Goal: Transaction & Acquisition: Download file/media

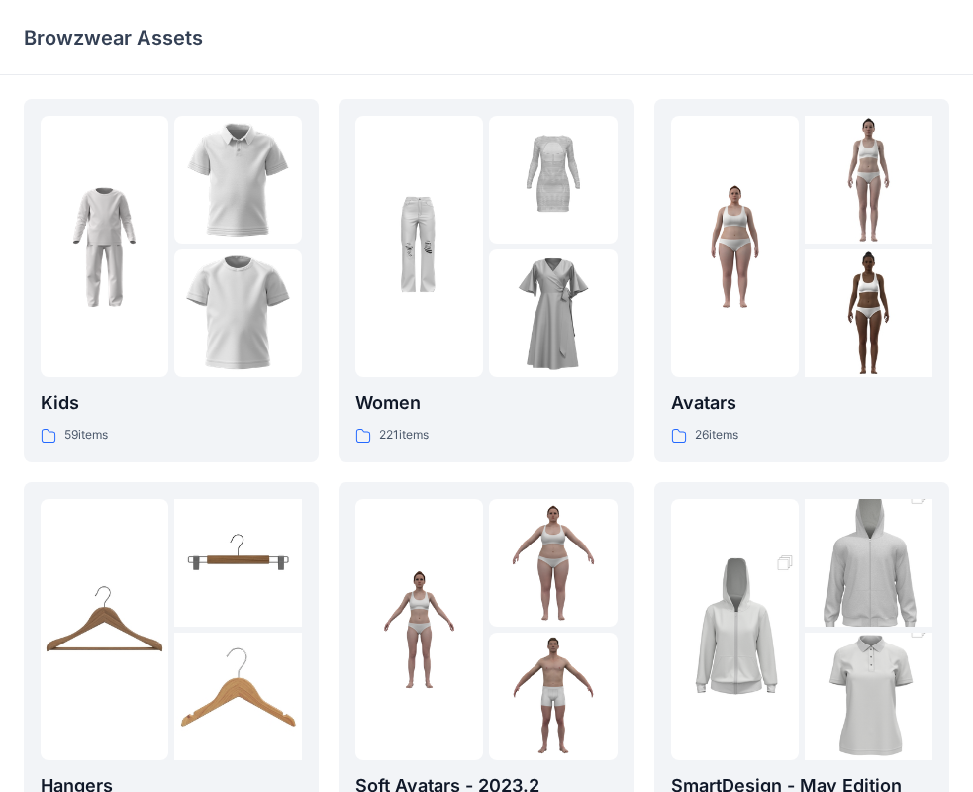
click at [473, 322] on div at bounding box center [419, 246] width 128 height 261
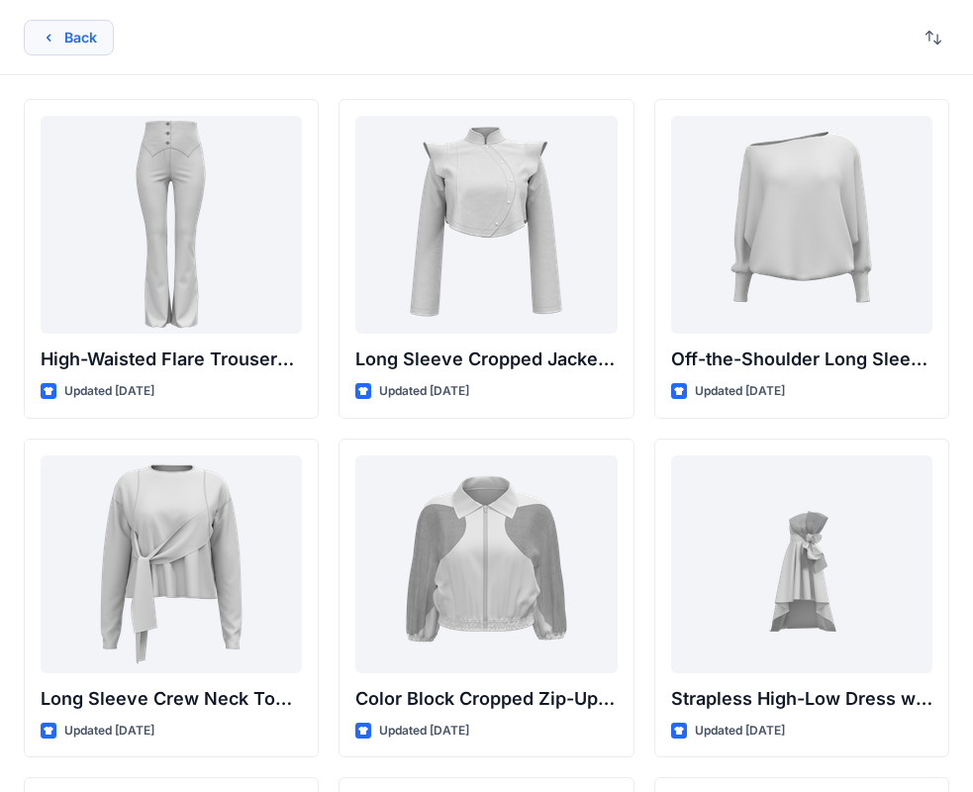
click at [78, 40] on button "Back" at bounding box center [69, 38] width 90 height 36
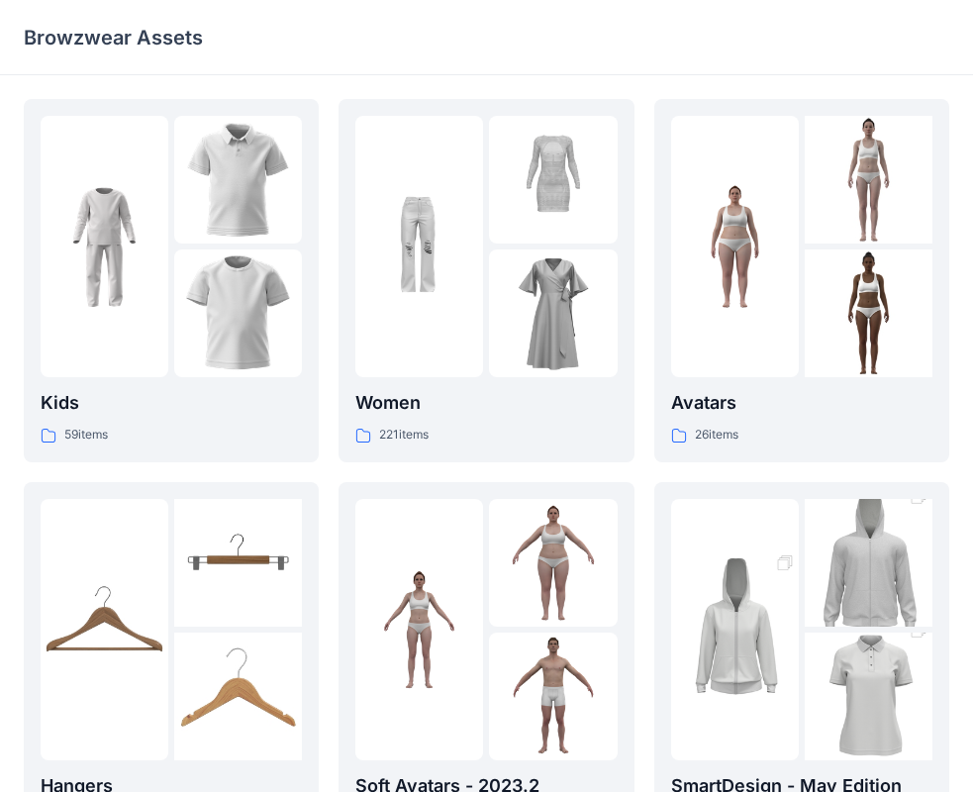
scroll to position [492, 0]
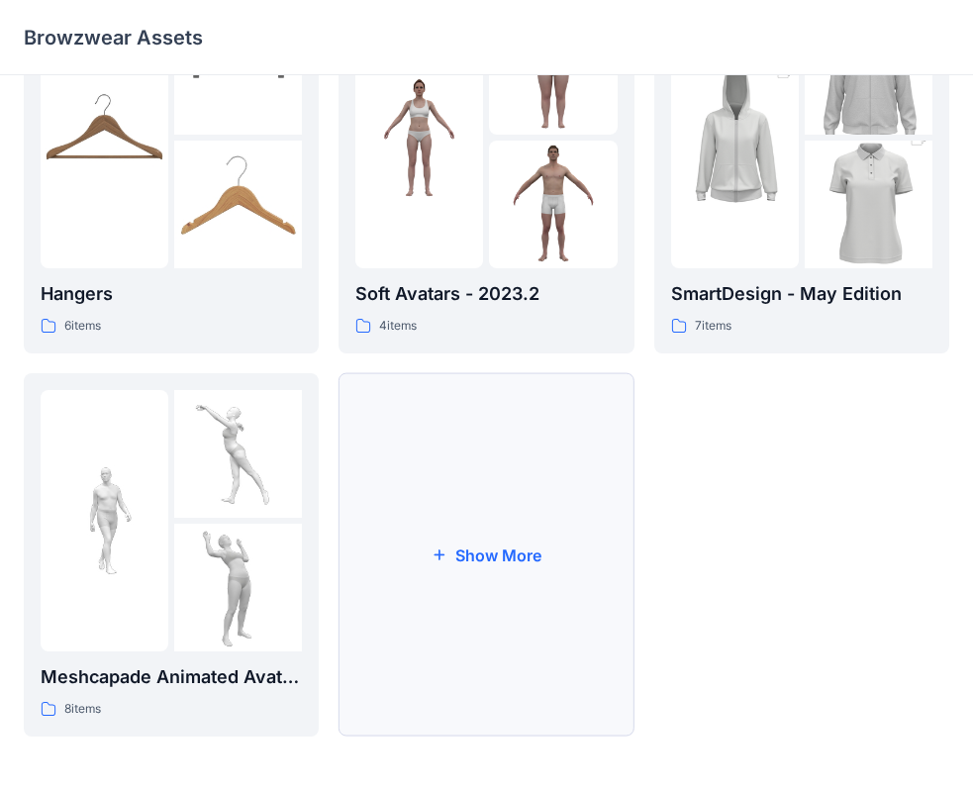
click at [496, 635] on button "Show More" at bounding box center [486, 554] width 295 height 363
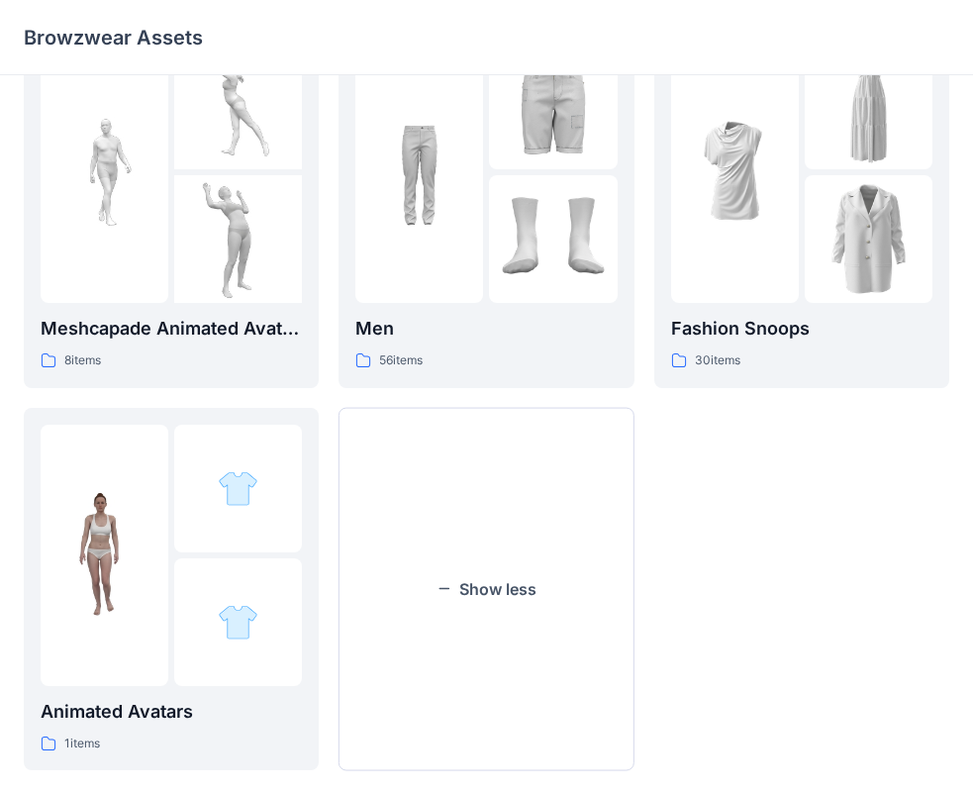
scroll to position [874, 0]
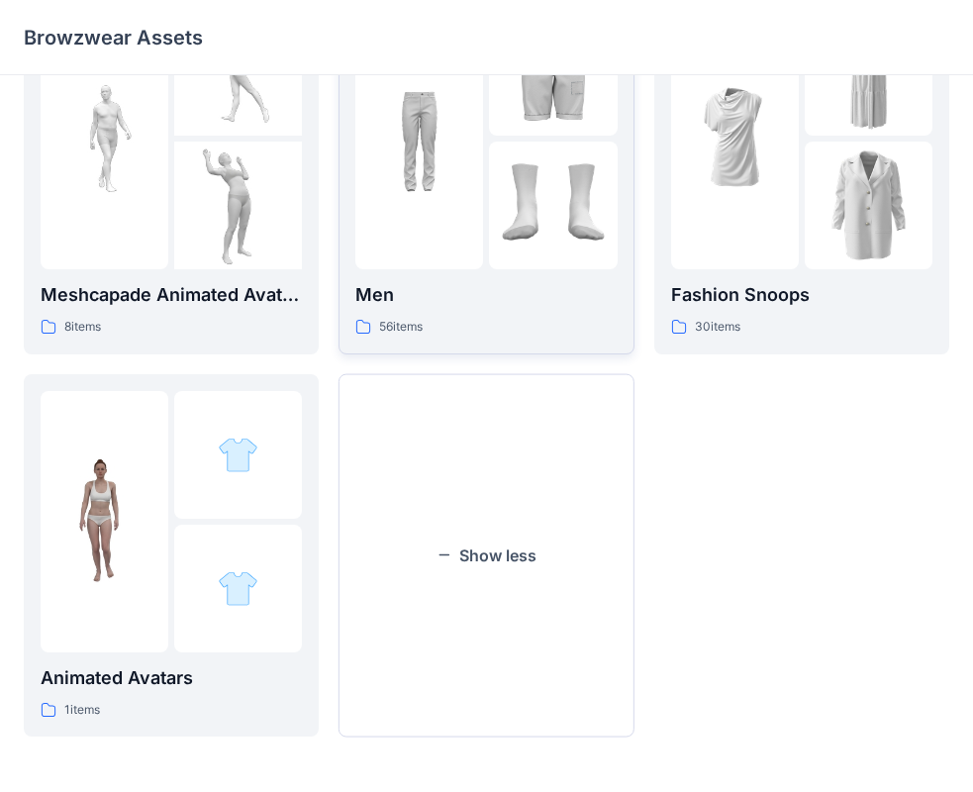
click at [529, 259] on img at bounding box center [553, 206] width 128 height 128
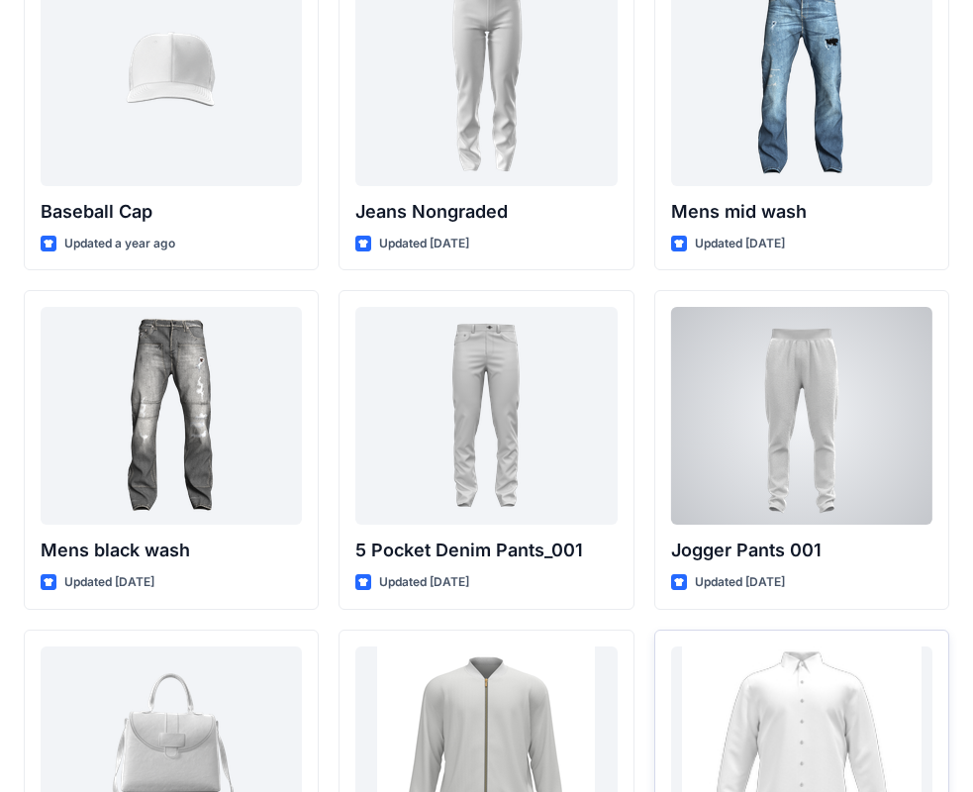
scroll to position [739, 0]
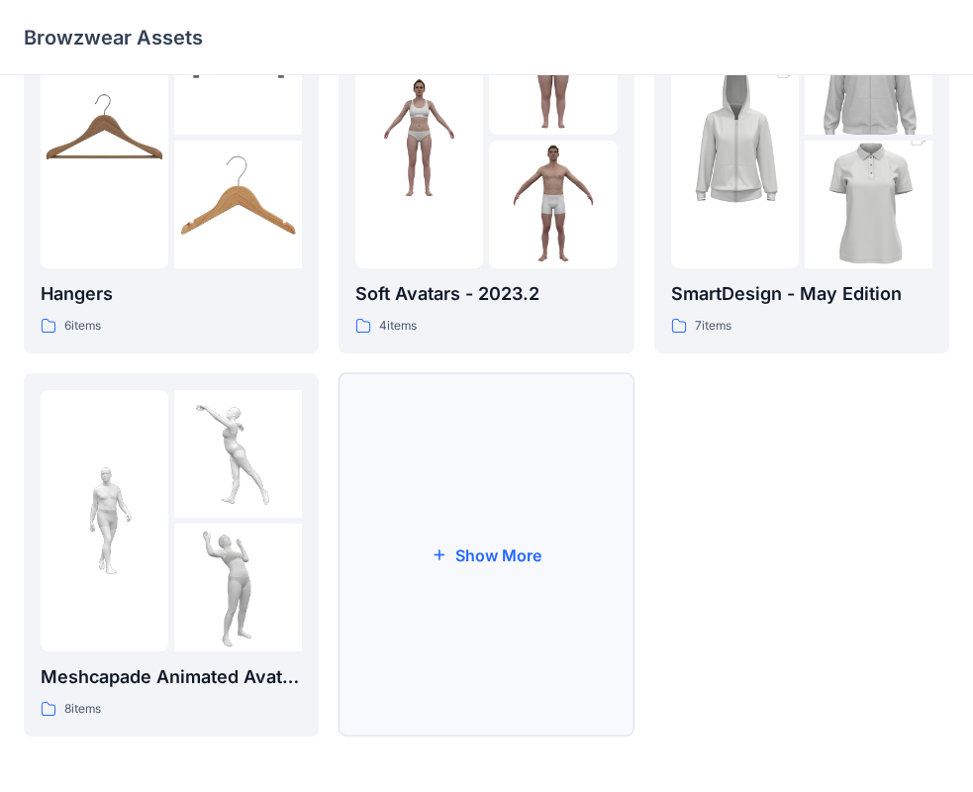
click at [498, 532] on button "Show More" at bounding box center [486, 554] width 295 height 363
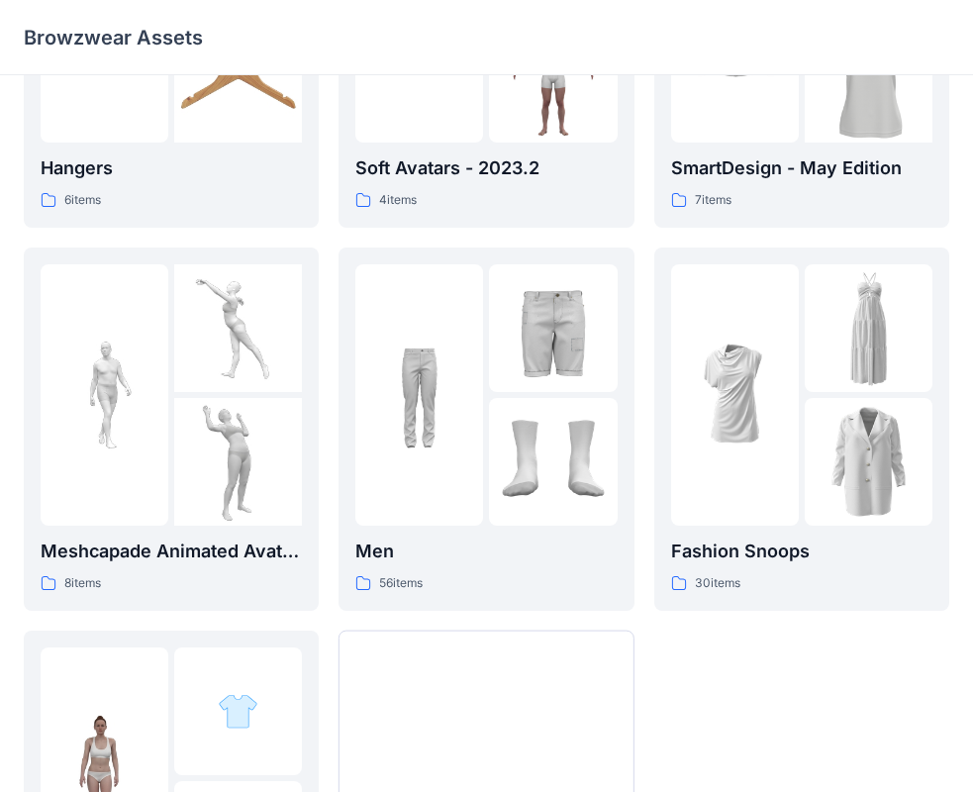
scroll to position [874, 0]
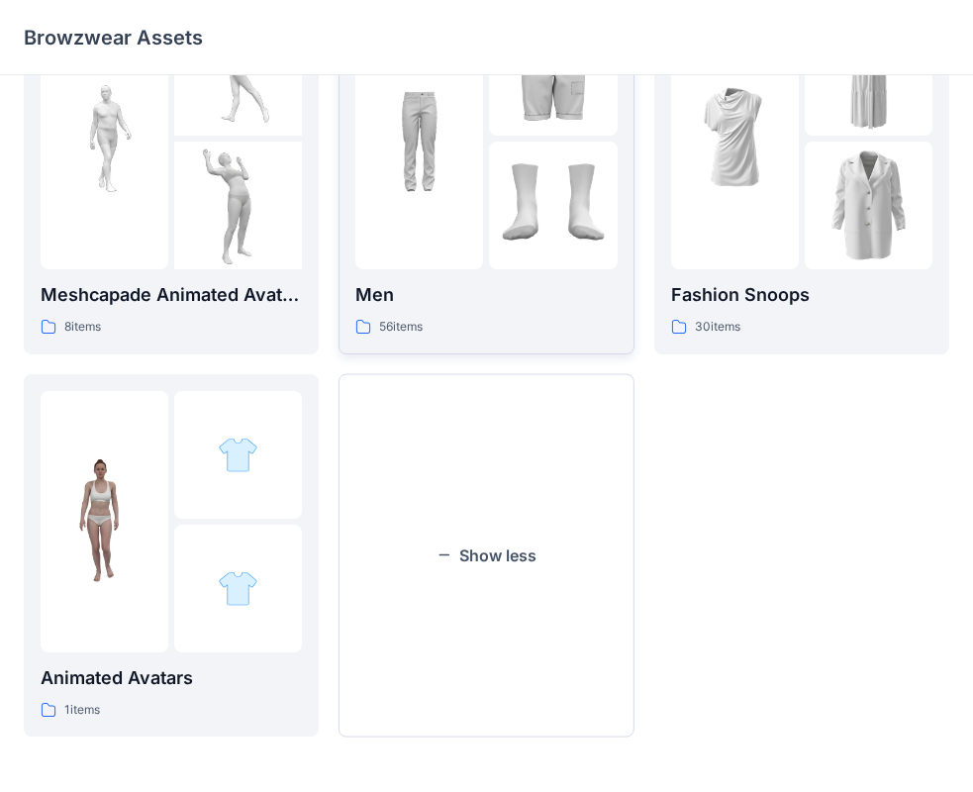
click at [464, 183] on img at bounding box center [419, 138] width 128 height 128
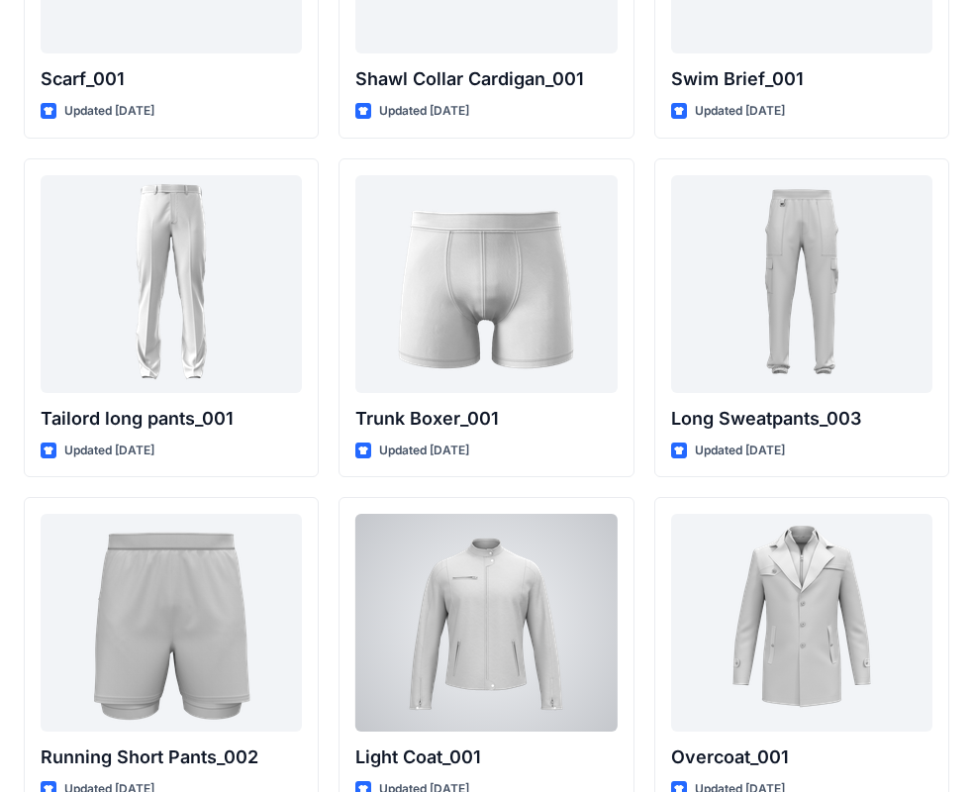
scroll to position [4665, 0]
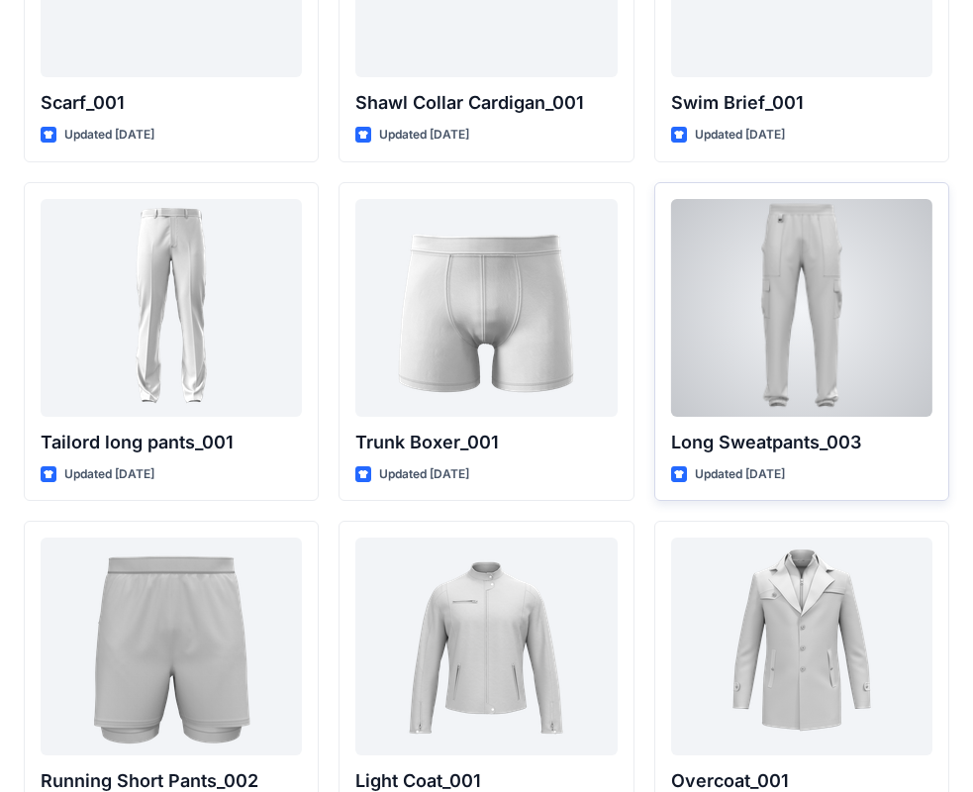
click at [872, 342] on div at bounding box center [801, 308] width 261 height 218
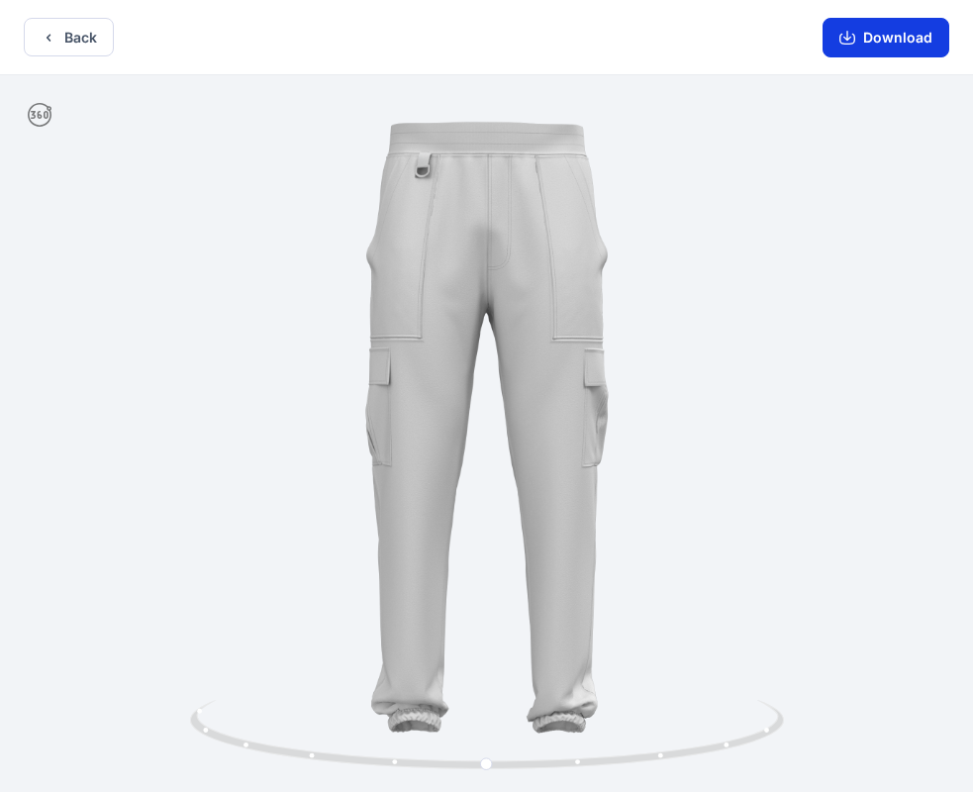
click at [871, 46] on button "Download" at bounding box center [886, 38] width 127 height 40
click at [67, 48] on button "Back" at bounding box center [69, 37] width 90 height 39
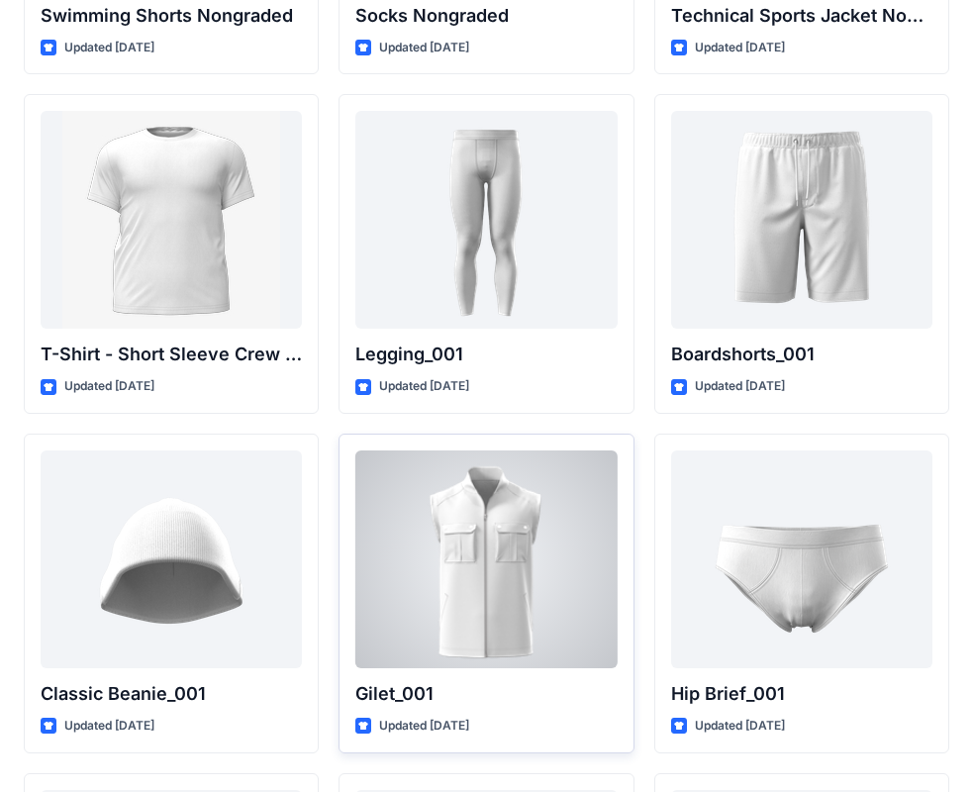
scroll to position [3378, 0]
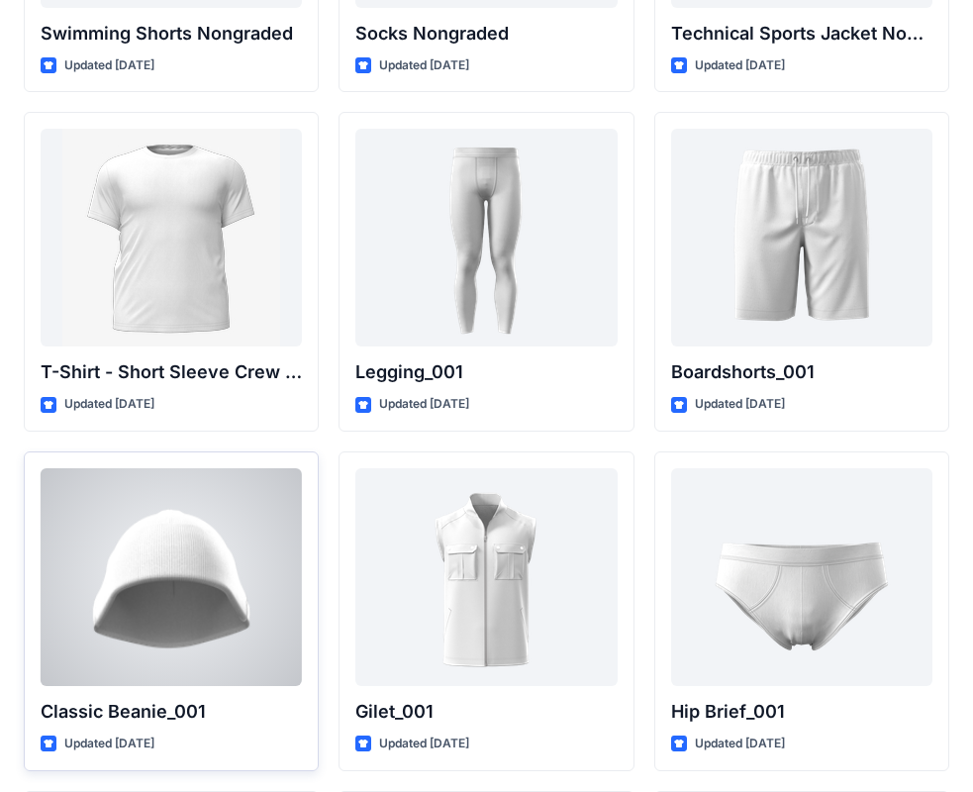
click at [196, 575] on div at bounding box center [171, 577] width 261 height 218
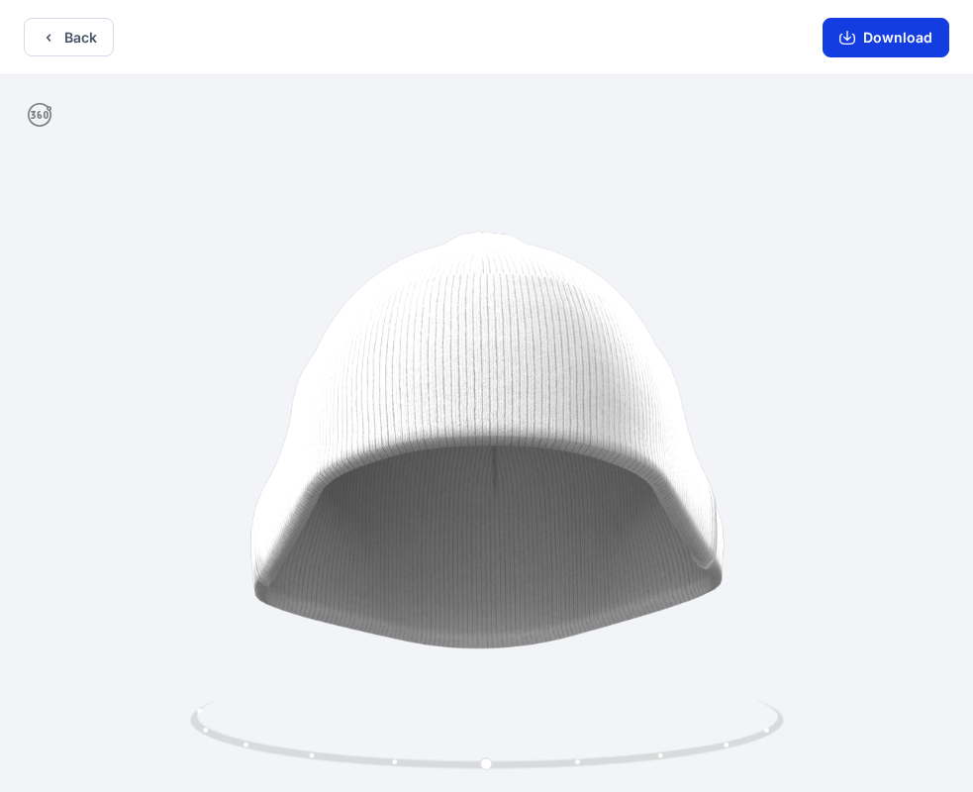
click at [890, 47] on button "Download" at bounding box center [886, 38] width 127 height 40
click at [60, 31] on button "Back" at bounding box center [69, 37] width 90 height 39
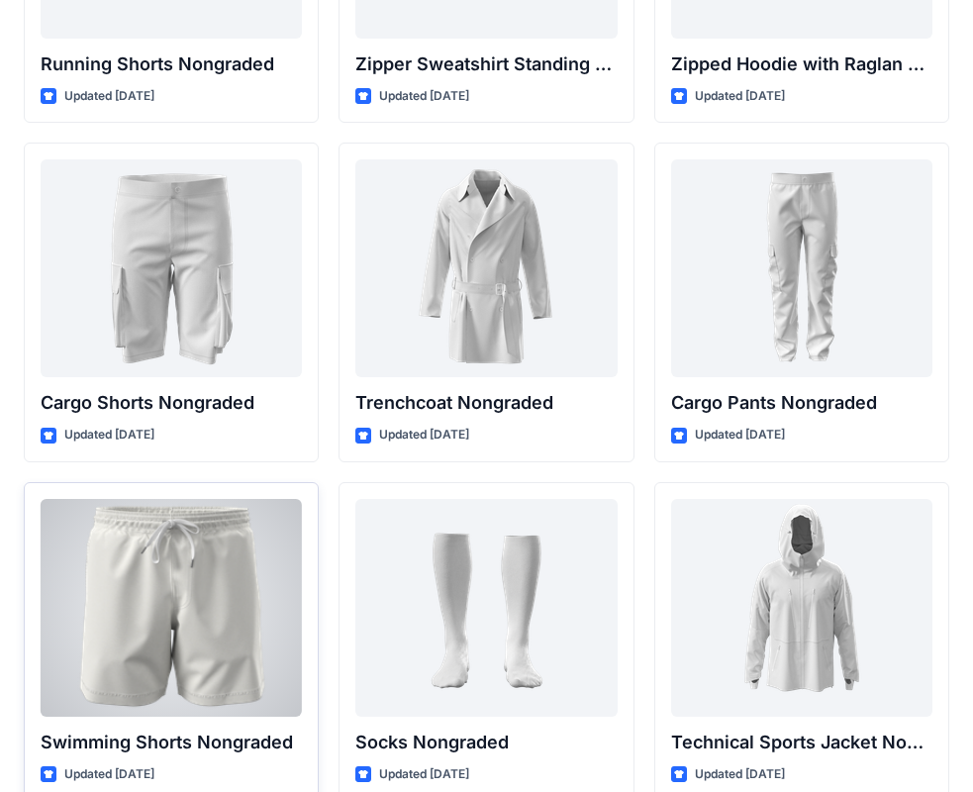
scroll to position [2586, 0]
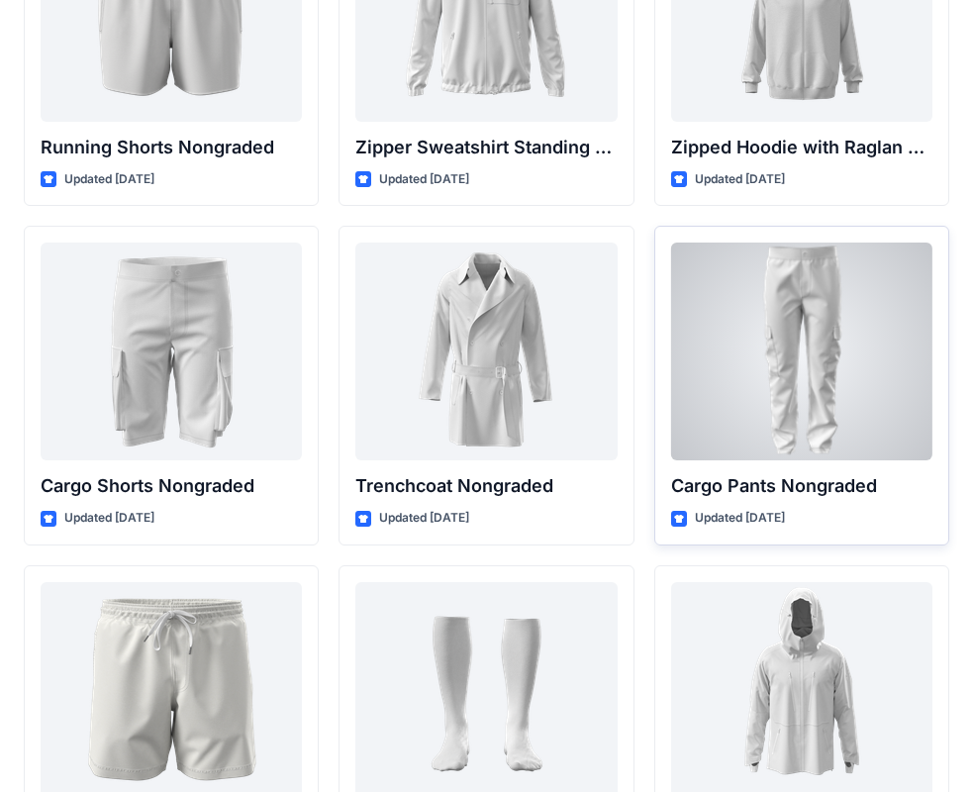
click at [854, 411] on div at bounding box center [801, 352] width 261 height 218
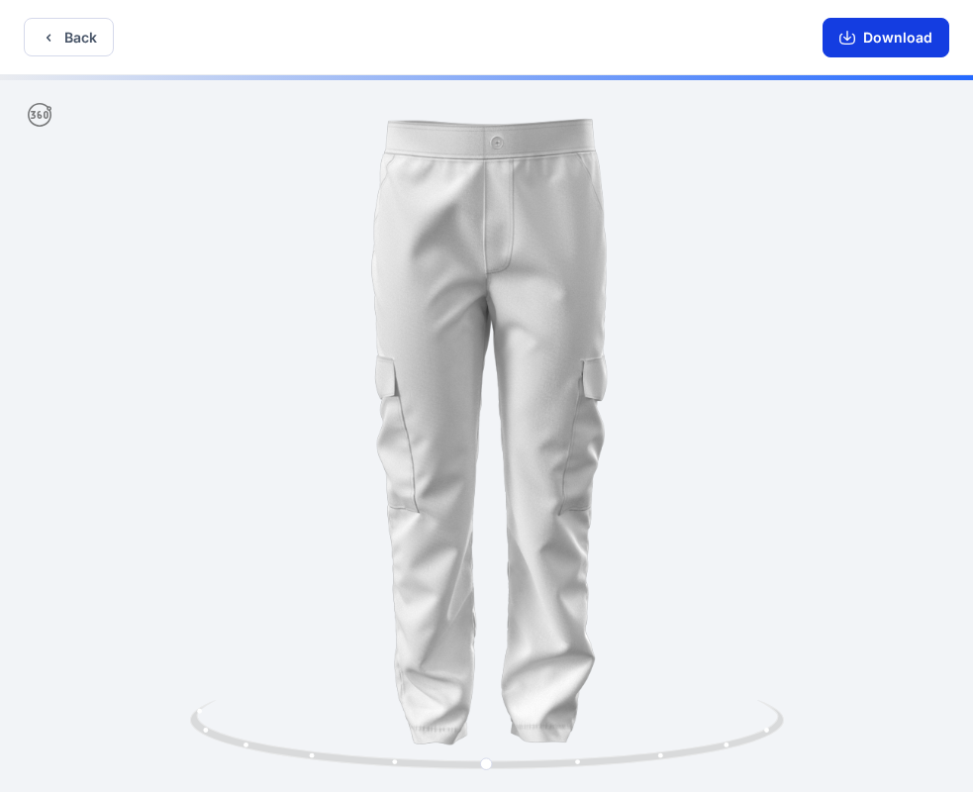
click at [879, 43] on button "Download" at bounding box center [886, 38] width 127 height 40
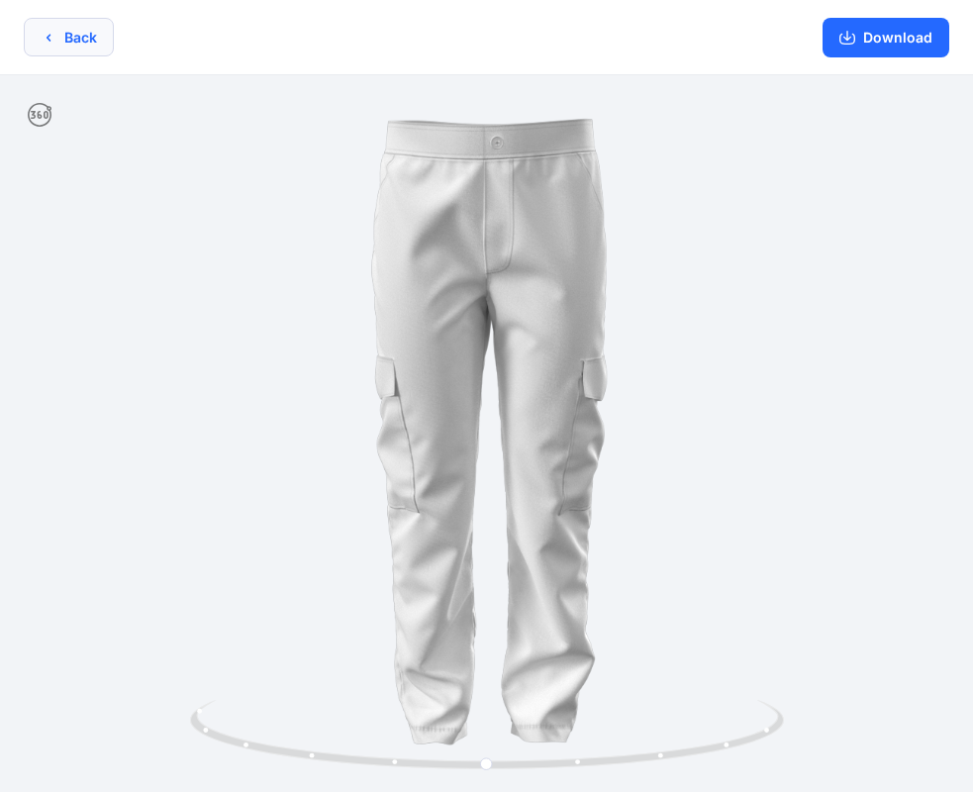
click at [80, 40] on button "Back" at bounding box center [69, 37] width 90 height 39
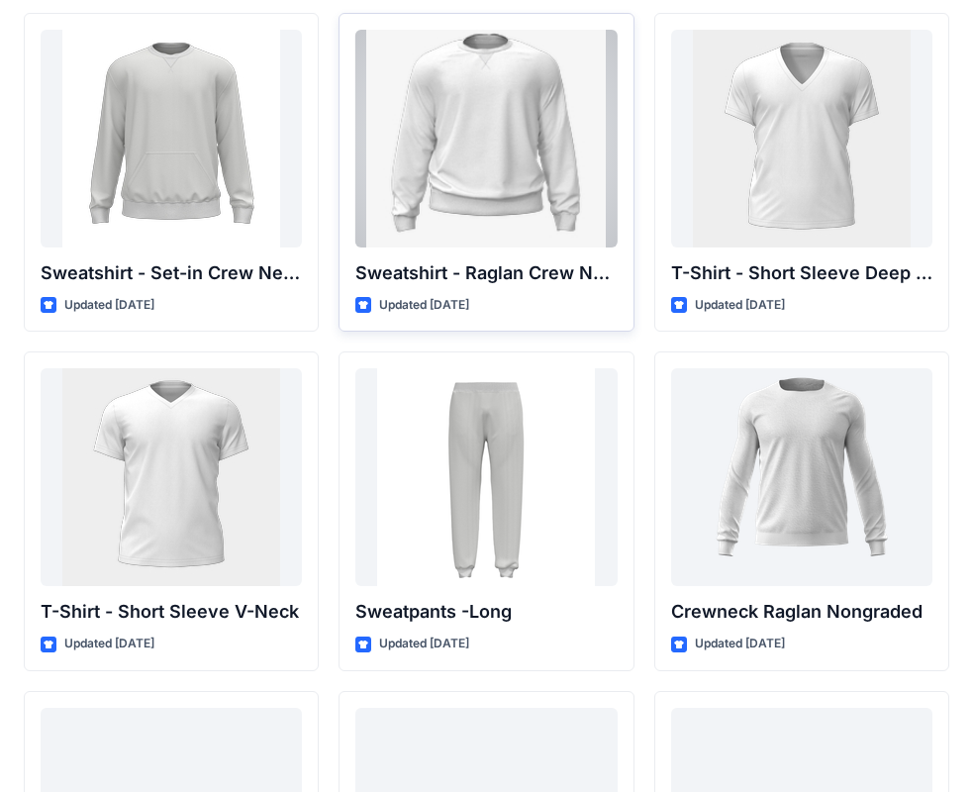
scroll to position [1188, 0]
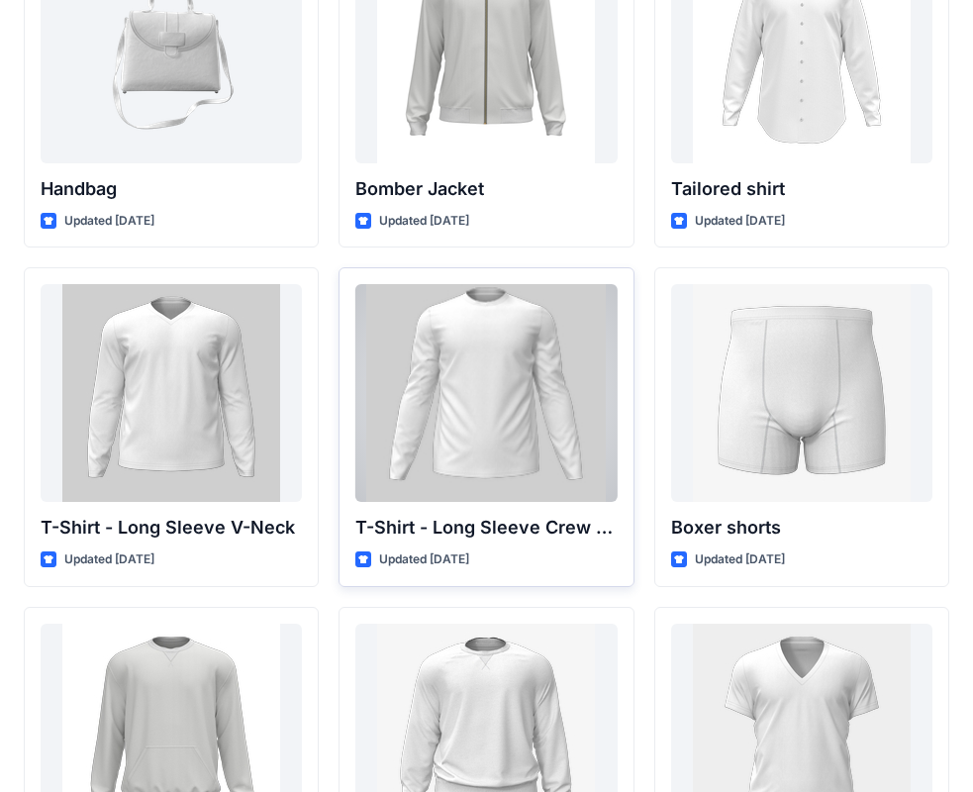
click at [493, 401] on div at bounding box center [485, 393] width 261 height 218
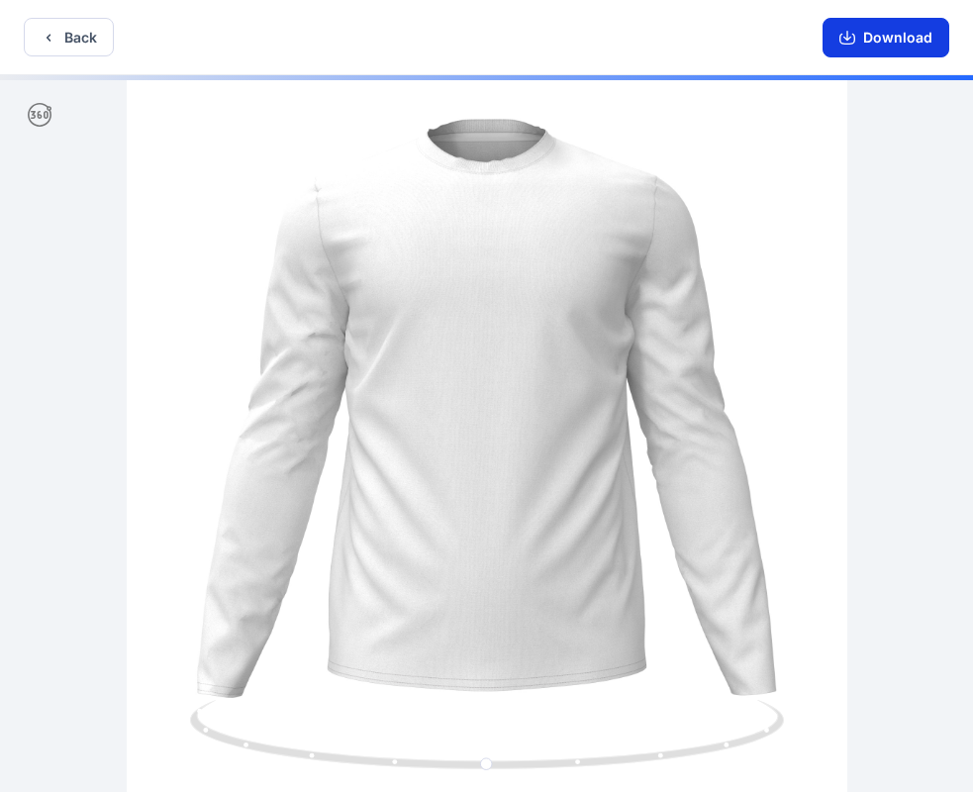
click at [902, 37] on button "Download" at bounding box center [886, 38] width 127 height 40
